Goal: Task Accomplishment & Management: Manage account settings

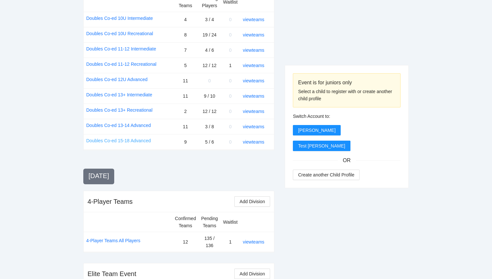
scroll to position [786, 0]
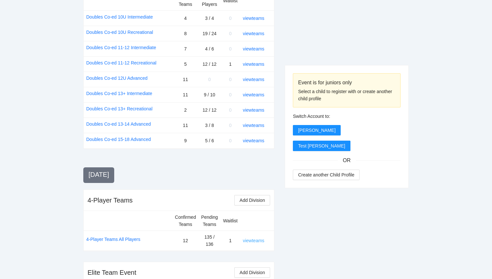
click at [249, 238] on link "view teams" at bounding box center [253, 240] width 21 height 5
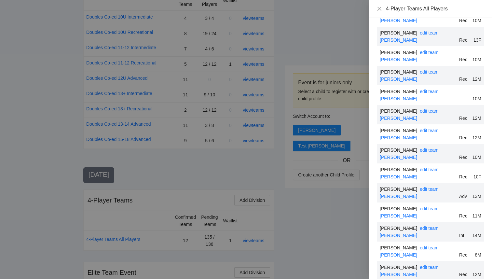
scroll to position [3049, 0]
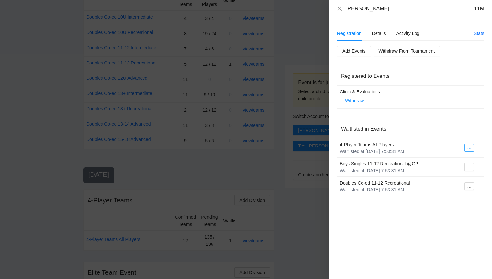
click at [471, 149] on icon "ellipsis" at bounding box center [469, 149] width 5 height 5
click at [457, 160] on span "Register to Event" at bounding box center [449, 160] width 41 height 7
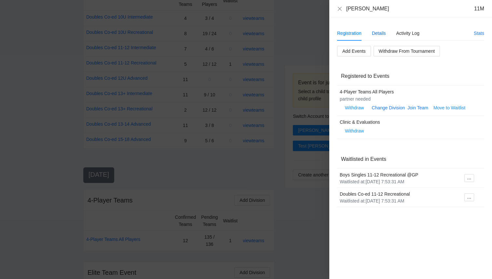
click at [374, 34] on div "Details" at bounding box center [379, 33] width 14 height 7
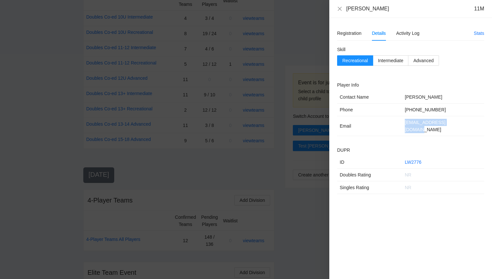
drag, startPoint x: 458, startPoint y: 123, endPoint x: 402, endPoint y: 121, distance: 56.0
click at [402, 121] on tr "Email [EMAIL_ADDRESS][DOMAIN_NAME]" at bounding box center [410, 126] width 147 height 20
copy tr "[EMAIL_ADDRESS][DOMAIN_NAME]"
click at [348, 35] on div "Registration" at bounding box center [349, 33] width 24 height 7
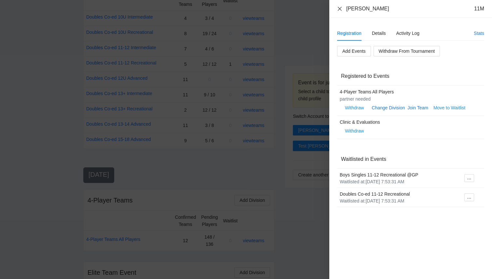
click at [341, 10] on icon "close" at bounding box center [339, 8] width 5 height 5
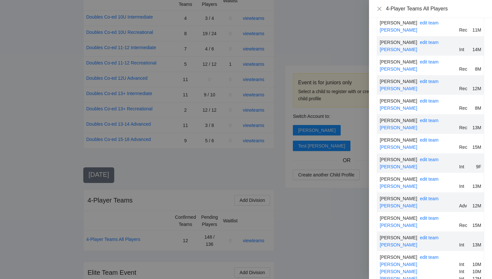
click at [284, 209] on div at bounding box center [246, 139] width 492 height 279
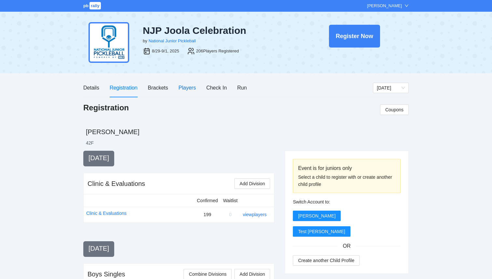
click at [181, 88] on div "Players" at bounding box center [187, 88] width 17 height 8
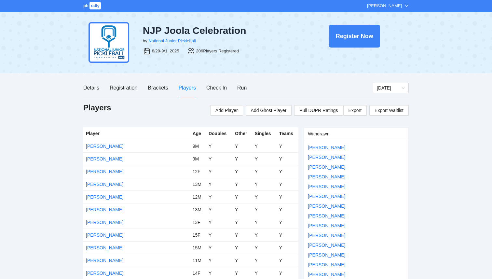
scroll to position [2292, 0]
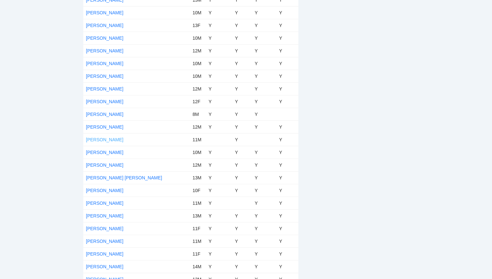
click at [93, 140] on link "Riley Miller" at bounding box center [104, 139] width 37 height 5
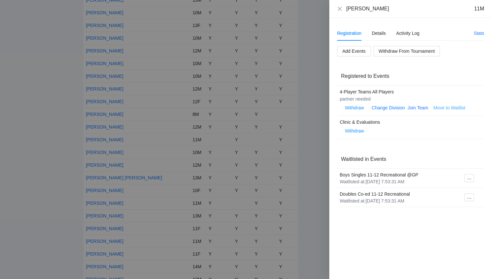
click at [444, 108] on span "Move to Waitlist" at bounding box center [450, 107] width 32 height 7
click at [465, 89] on span "Yes" at bounding box center [462, 88] width 7 height 7
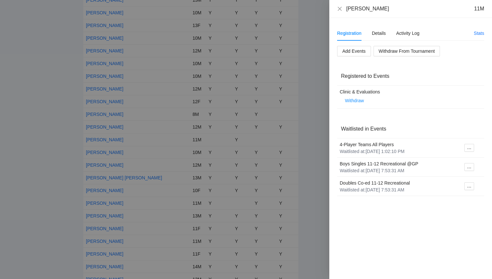
click at [311, 166] on div at bounding box center [246, 139] width 492 height 279
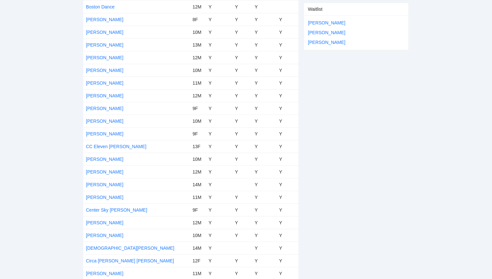
scroll to position [0, 0]
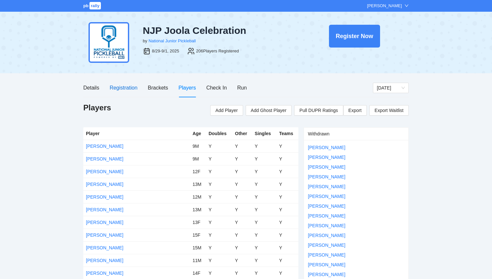
click at [121, 88] on div "Registration" at bounding box center [124, 88] width 28 height 8
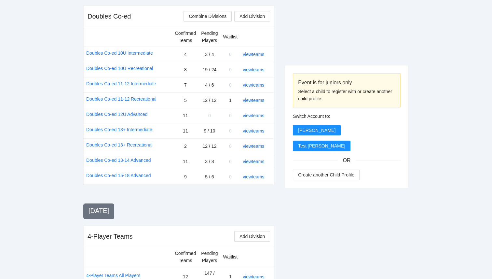
scroll to position [786, 0]
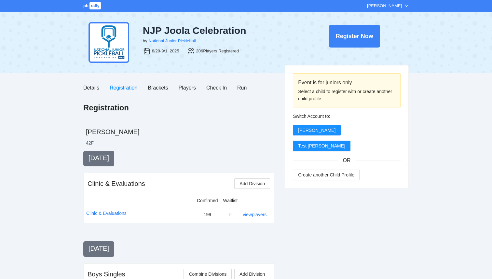
scroll to position [786, 0]
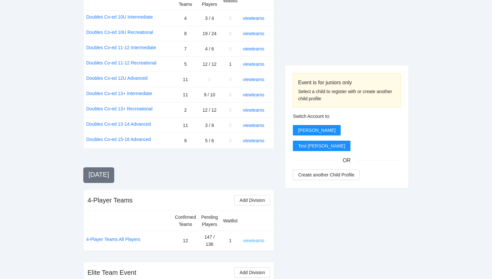
click at [259, 238] on link "view teams" at bounding box center [253, 240] width 21 height 5
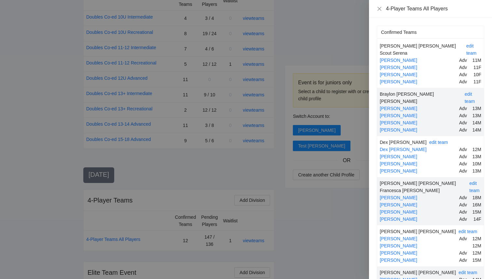
click at [332, 239] on div at bounding box center [246, 139] width 492 height 279
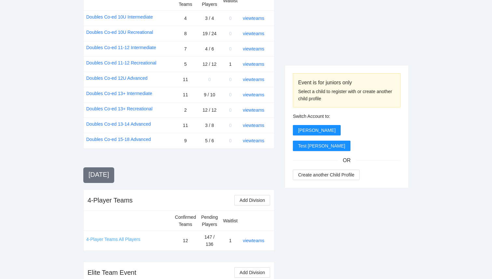
click at [128, 236] on link "4-Player Teams All Players" at bounding box center [113, 239] width 54 height 7
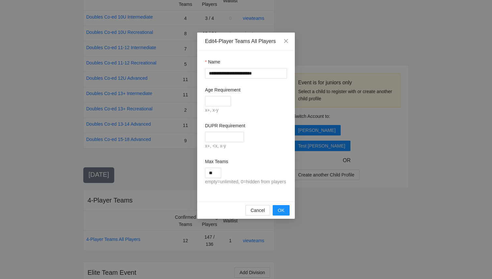
click at [241, 180] on div "empty=unlimited, 0=hidden from players" at bounding box center [246, 182] width 82 height 8
click at [253, 214] on span "Cancel" at bounding box center [258, 210] width 14 height 7
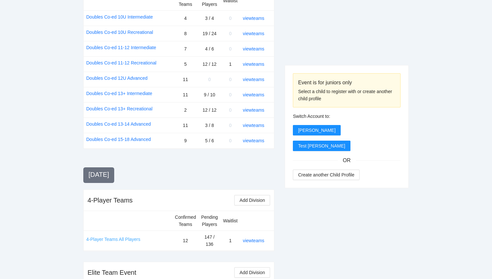
click at [114, 236] on link "4-Player Teams All Players" at bounding box center [113, 239] width 54 height 7
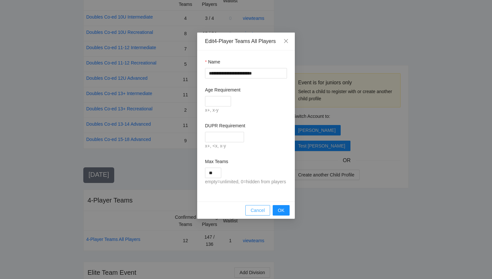
click at [254, 214] on span "Cancel" at bounding box center [258, 210] width 14 height 7
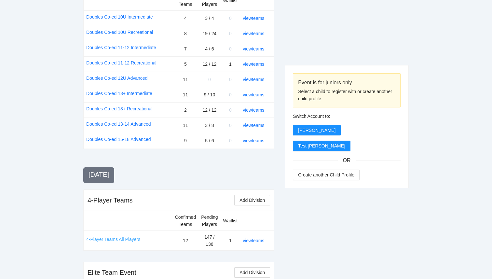
click at [108, 236] on link "4-Player Teams All Players" at bounding box center [113, 239] width 54 height 7
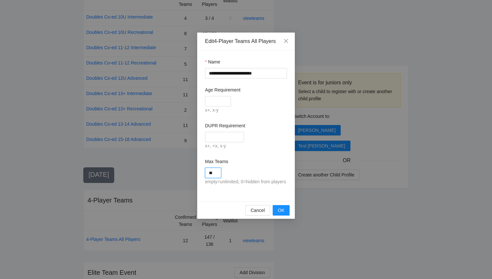
click at [219, 174] on input "**" at bounding box center [213, 173] width 16 height 10
type input "**"
click at [285, 216] on button "OK" at bounding box center [281, 210] width 17 height 10
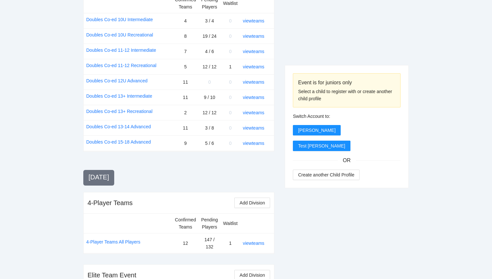
scroll to position [785, 0]
